Goal: Task Accomplishment & Management: Use online tool/utility

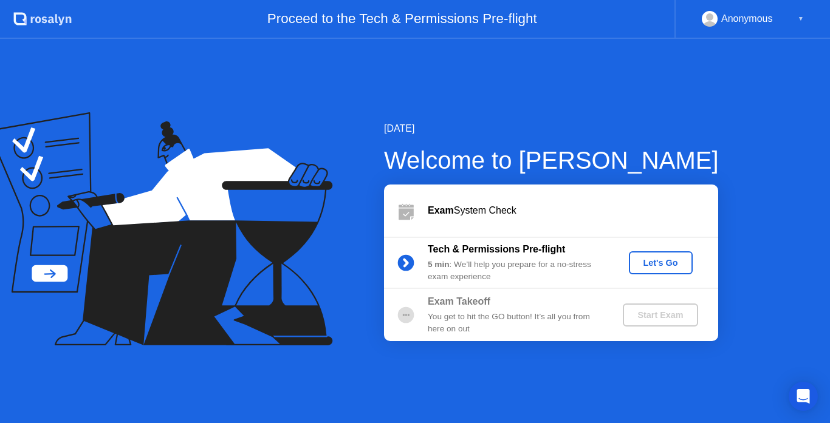
click at [659, 258] on div "Let's Go" at bounding box center [661, 263] width 54 height 10
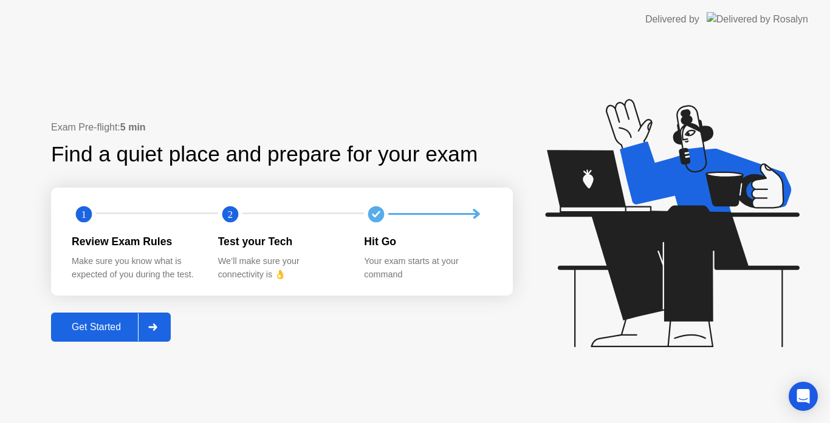
click at [131, 331] on div "Get Started" at bounding box center [96, 327] width 83 height 11
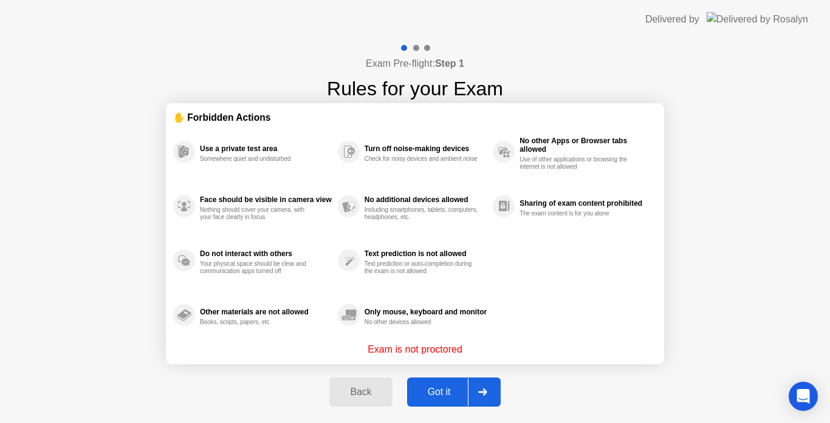
click at [449, 391] on div "Got it" at bounding box center [439, 392] width 57 height 11
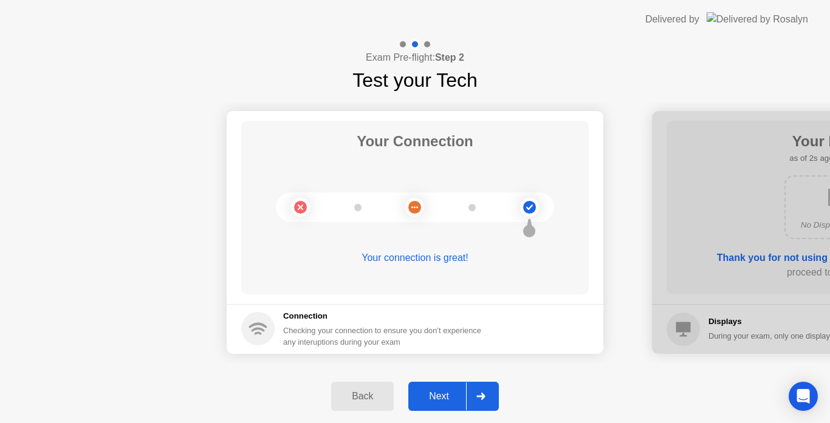
click at [453, 380] on div "Back Next" at bounding box center [415, 396] width 830 height 53
click at [456, 394] on div "Next" at bounding box center [439, 396] width 54 height 11
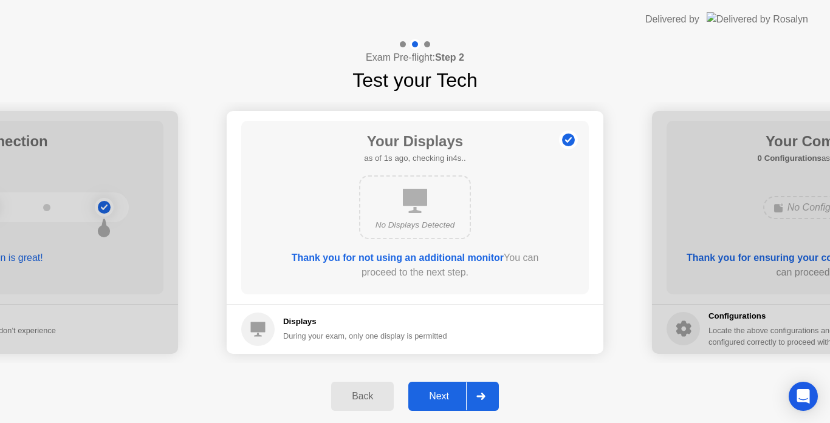
click at [456, 394] on div "Next" at bounding box center [439, 396] width 54 height 11
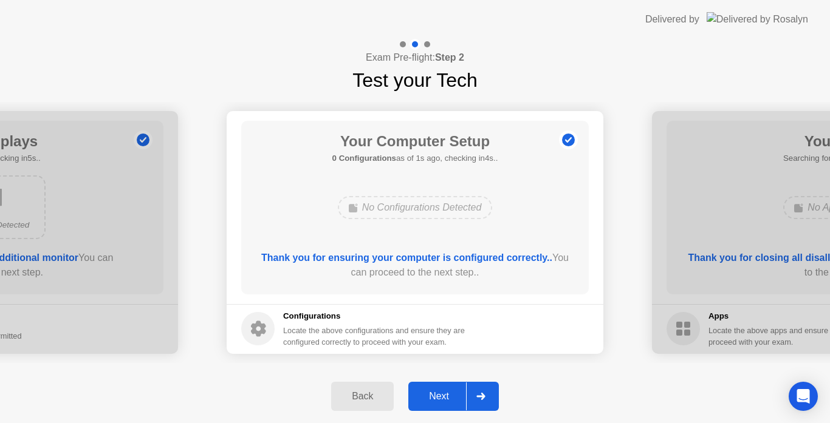
click at [456, 394] on div "Next" at bounding box center [439, 396] width 54 height 11
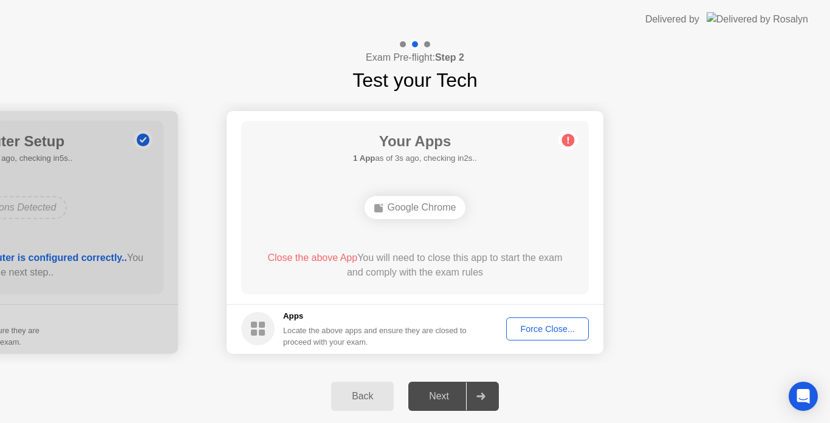
click at [522, 327] on div "Force Close..." at bounding box center [547, 329] width 74 height 10
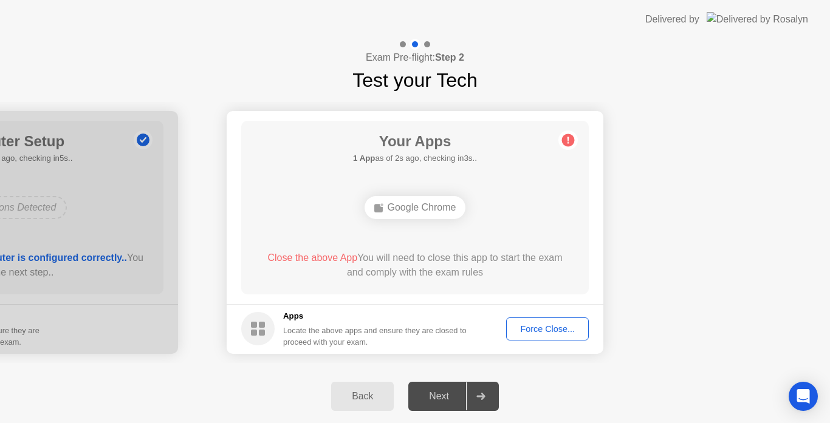
click at [560, 324] on div "Force Close..." at bounding box center [547, 329] width 74 height 10
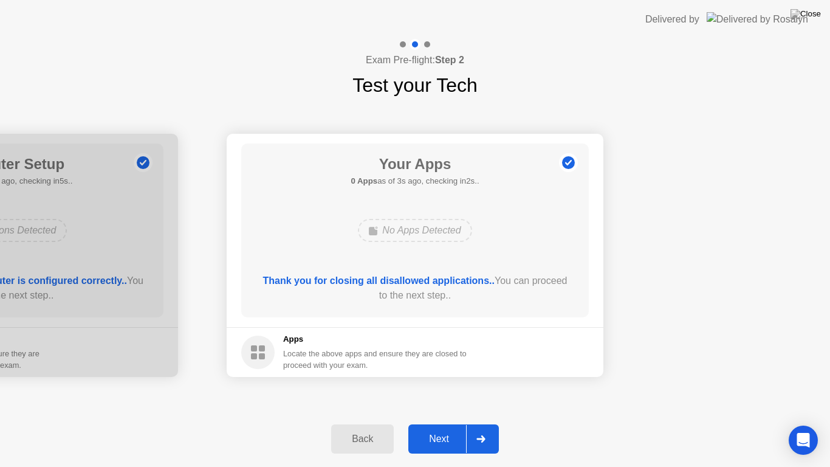
click at [453, 423] on button "Next" at bounding box center [453, 438] width 91 height 29
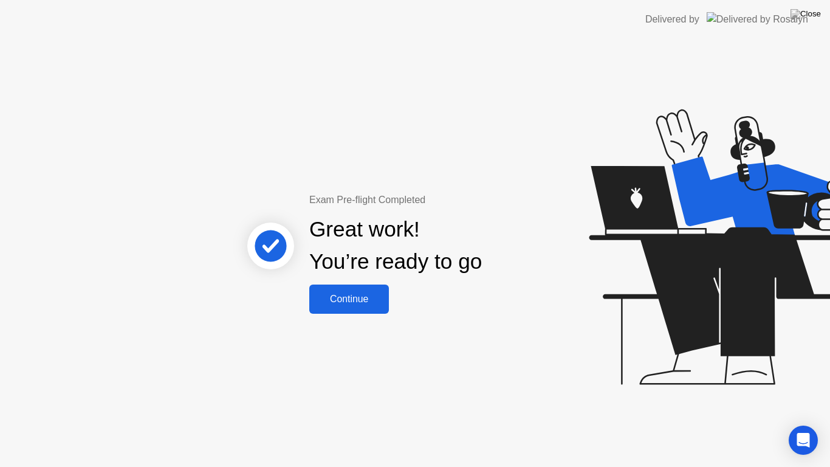
click at [371, 301] on div "Continue" at bounding box center [349, 298] width 72 height 11
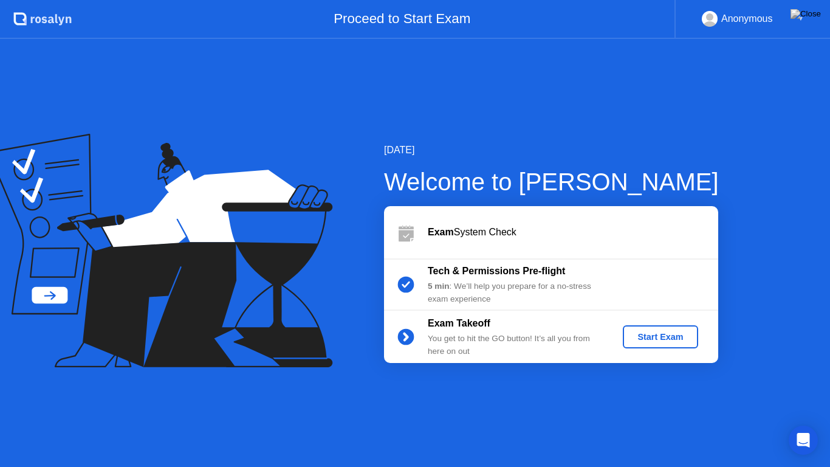
click at [656, 334] on div "Start Exam" at bounding box center [660, 337] width 65 height 10
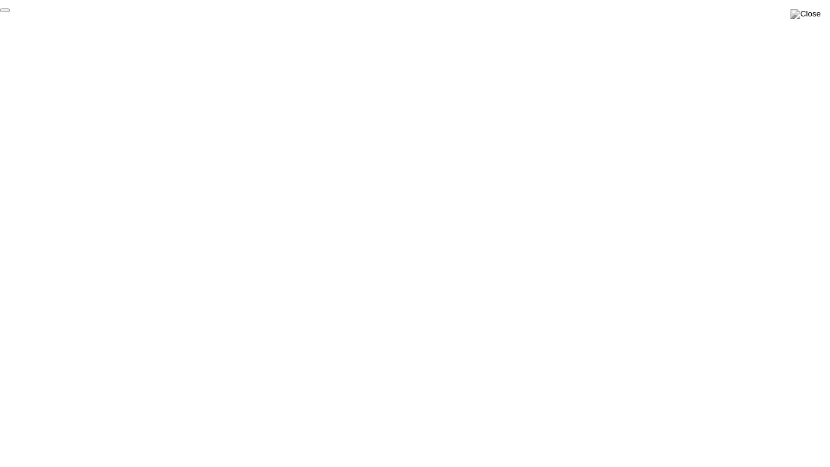
click div "End Proctoring Session"
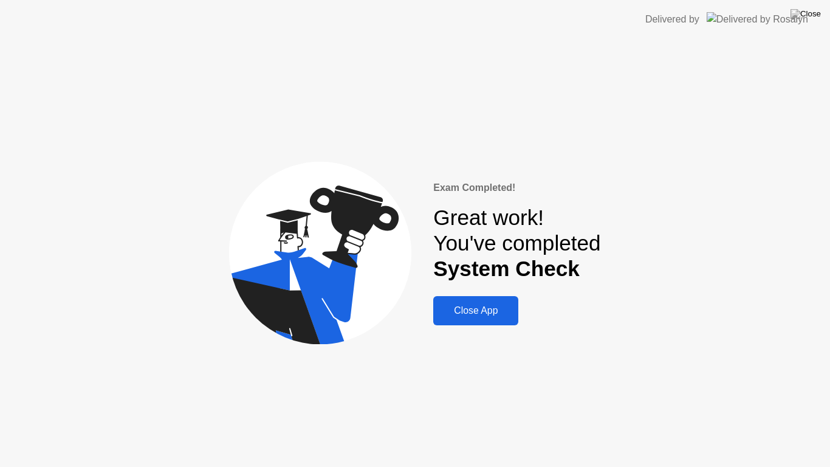
click at [493, 311] on div "Close App" at bounding box center [476, 310] width 78 height 11
